Goal: Task Accomplishment & Management: Use online tool/utility

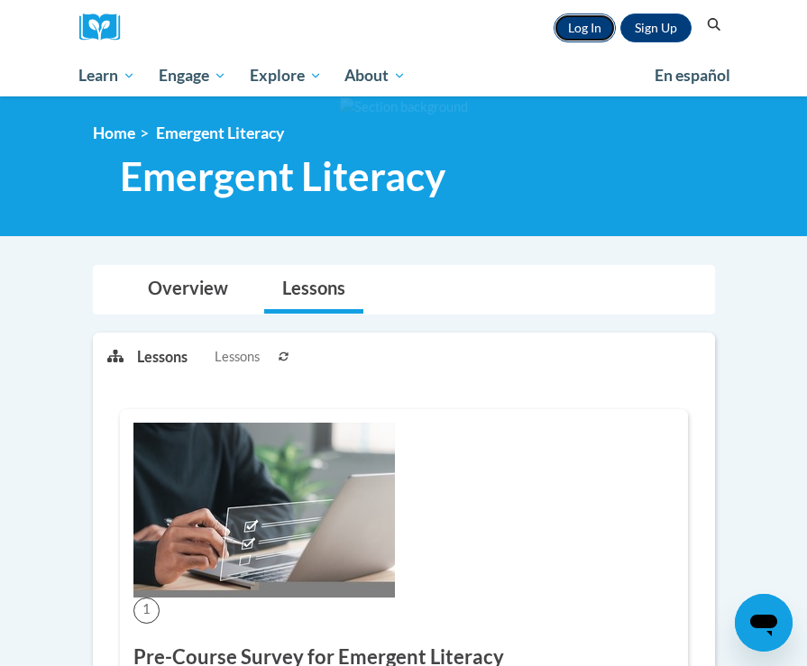
click at [591, 35] on link "Log In" at bounding box center [584, 28] width 62 height 29
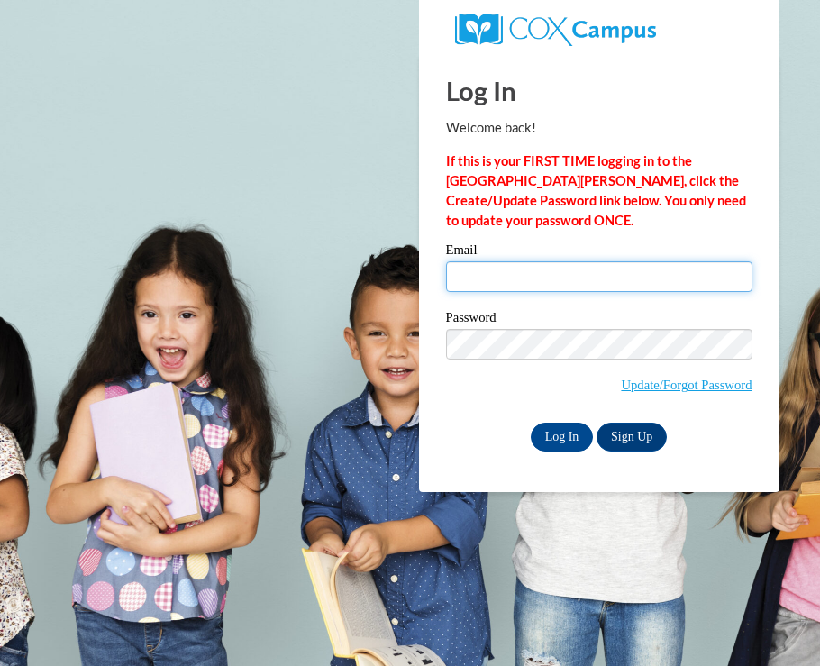
click at [559, 270] on input "Email" at bounding box center [599, 276] width 306 height 31
type input "mikaela0915@gmail.com"
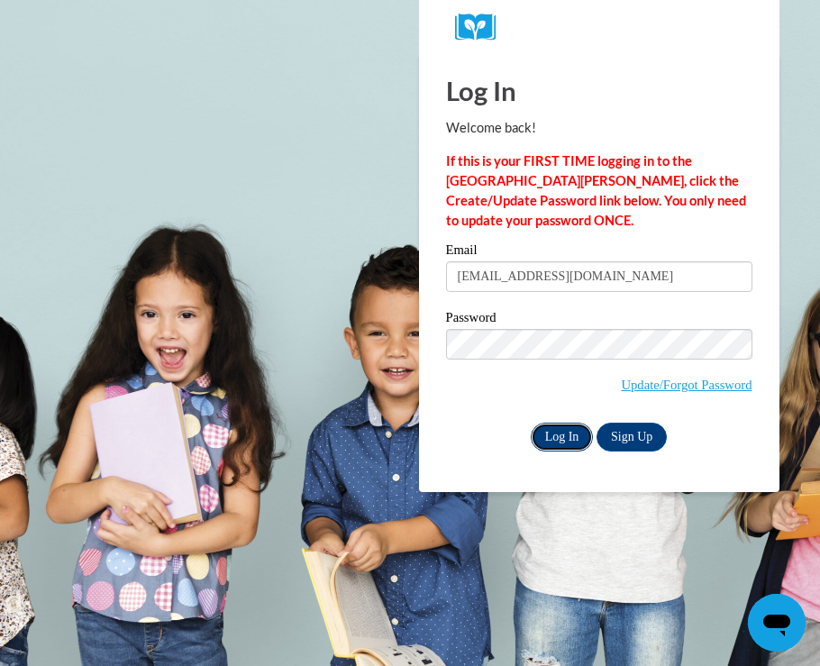
click at [567, 437] on input "Log In" at bounding box center [562, 437] width 63 height 29
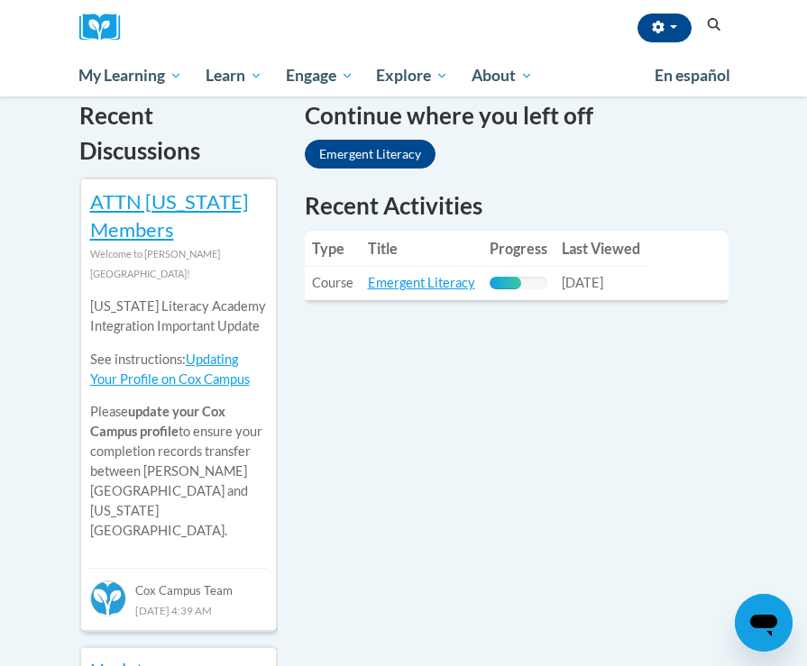
scroll to position [622, 0]
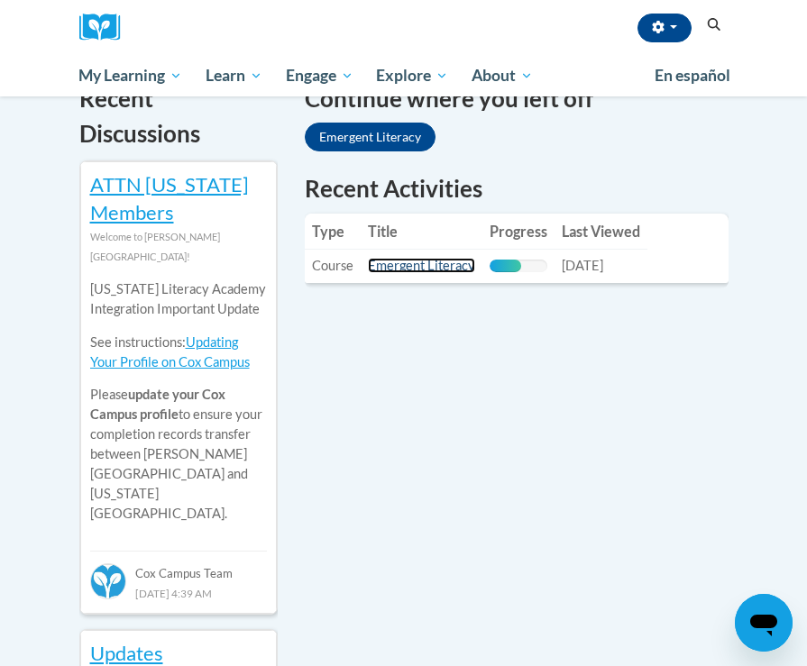
click at [419, 264] on link "Emergent Literacy" at bounding box center [421, 265] width 107 height 15
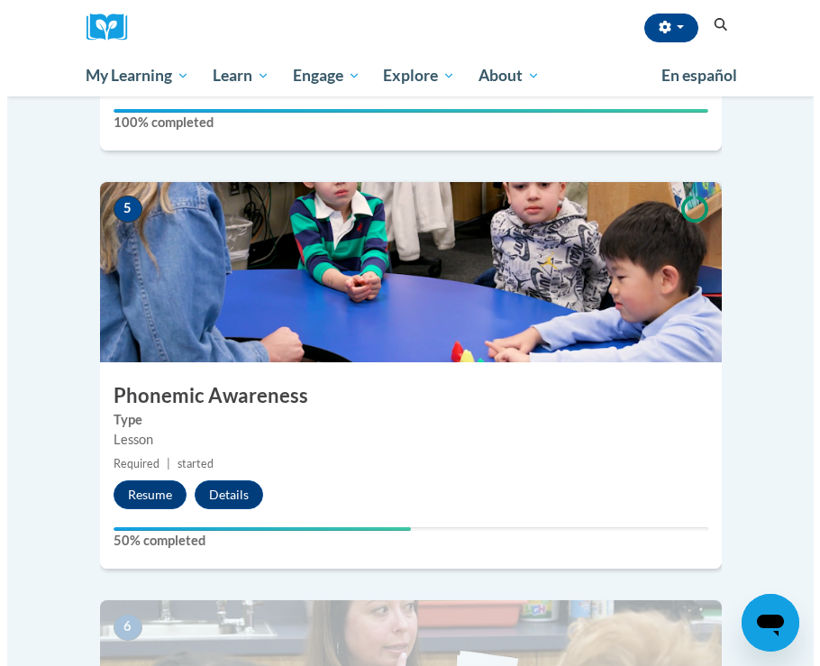
scroll to position [2052, 0]
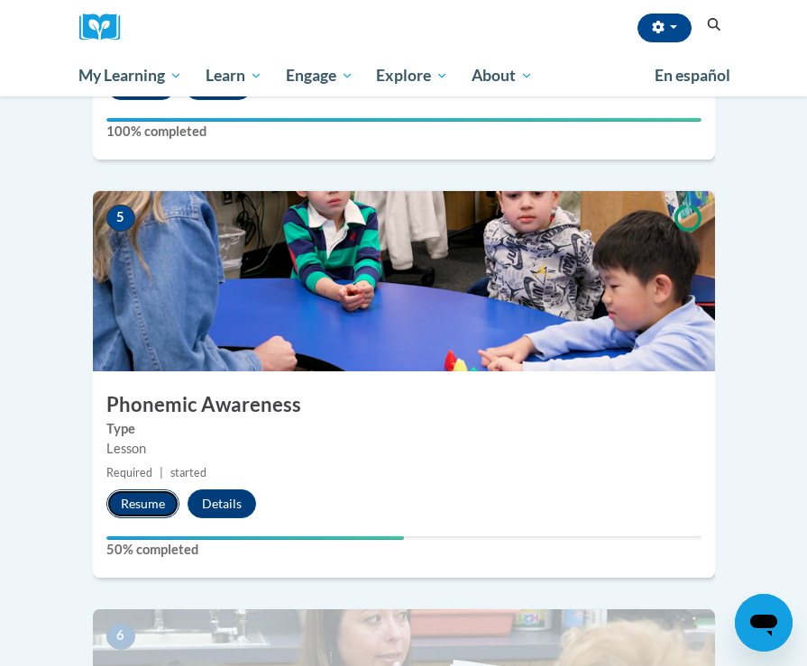
click at [132, 489] on button "Resume" at bounding box center [142, 503] width 73 height 29
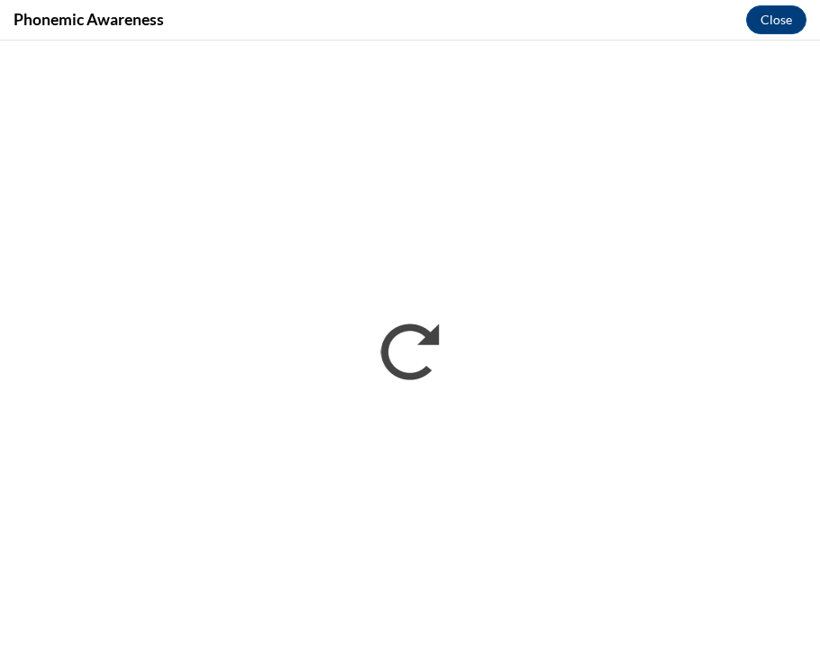
scroll to position [0, 0]
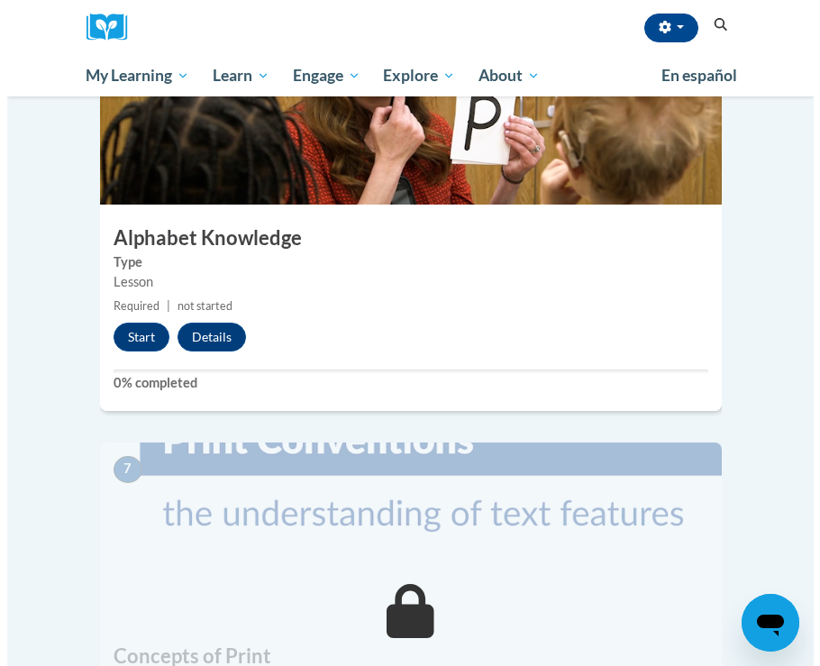
scroll to position [2629, 0]
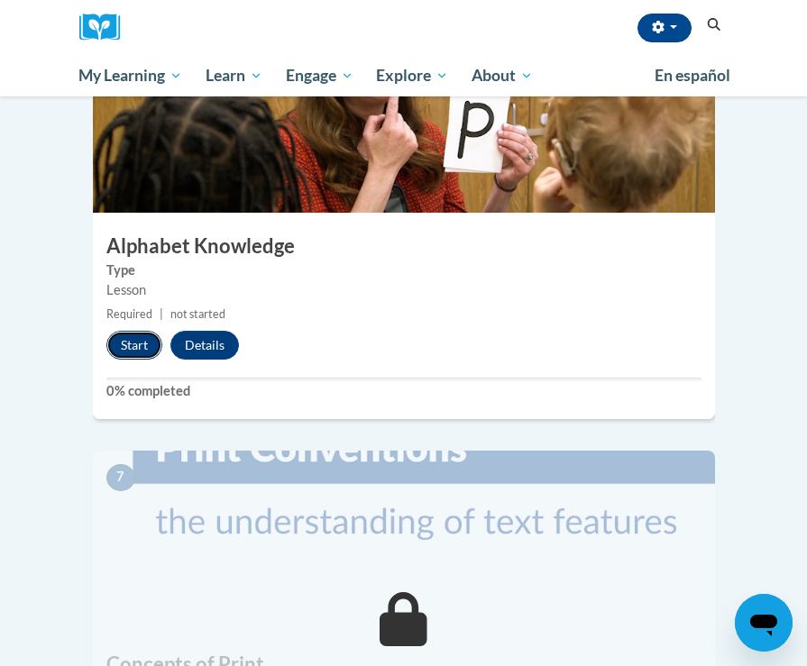
click at [126, 331] on button "Start" at bounding box center [134, 345] width 56 height 29
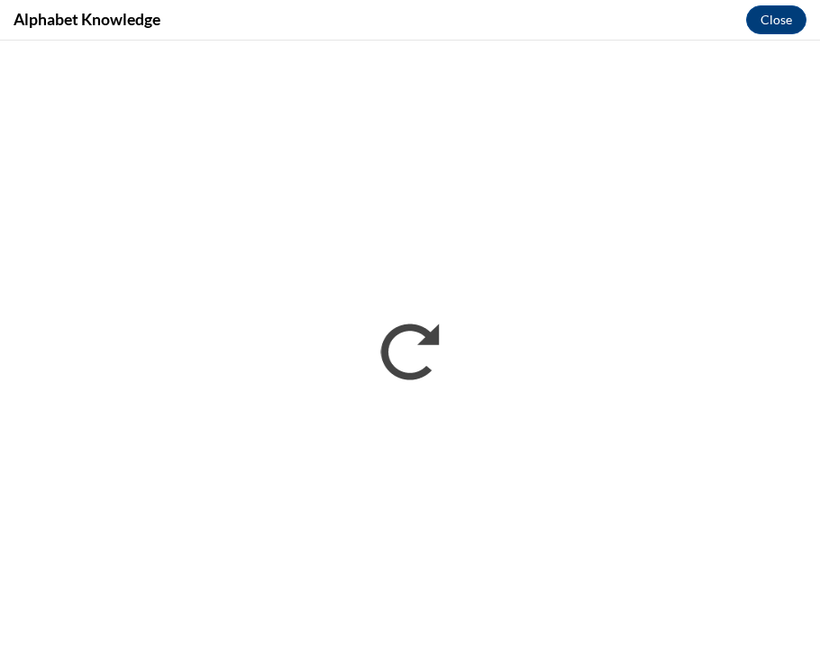
scroll to position [0, 0]
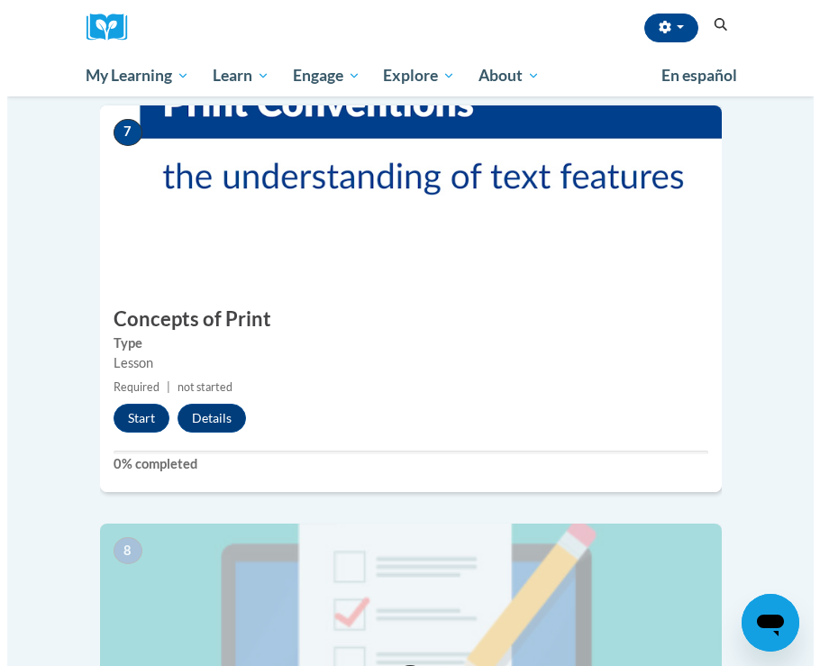
scroll to position [2980, 0]
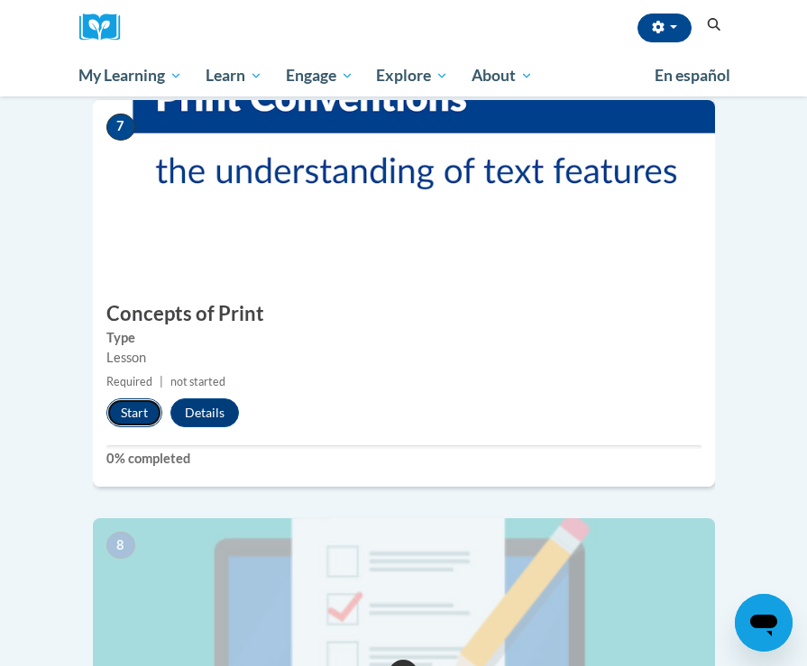
click at [123, 398] on button "Start" at bounding box center [134, 412] width 56 height 29
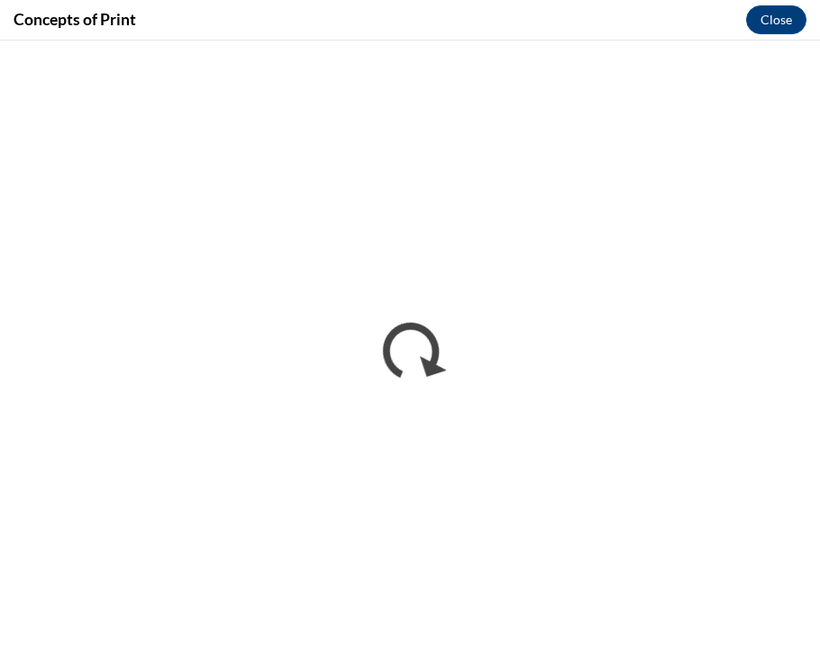
scroll to position [0, 0]
